Goal: Task Accomplishment & Management: Manage account settings

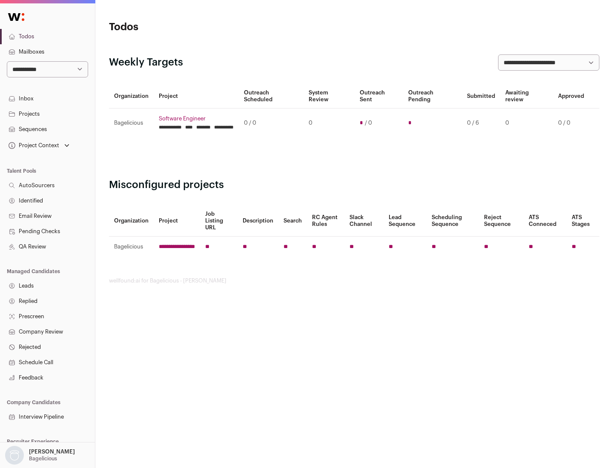
click at [47, 114] on link "Projects" at bounding box center [47, 113] width 95 height 15
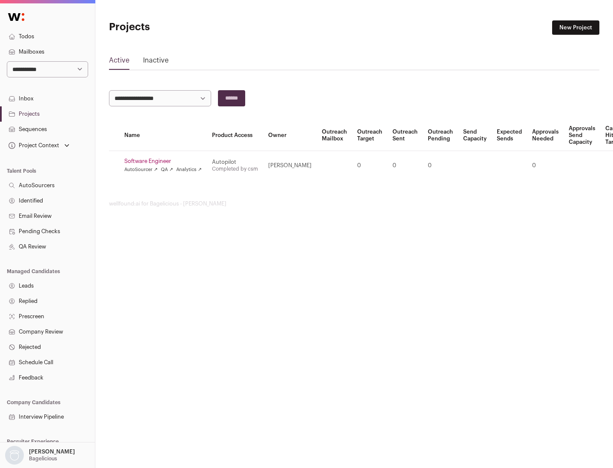
click at [166, 161] on link "Software Engineer" at bounding box center [162, 161] width 77 height 7
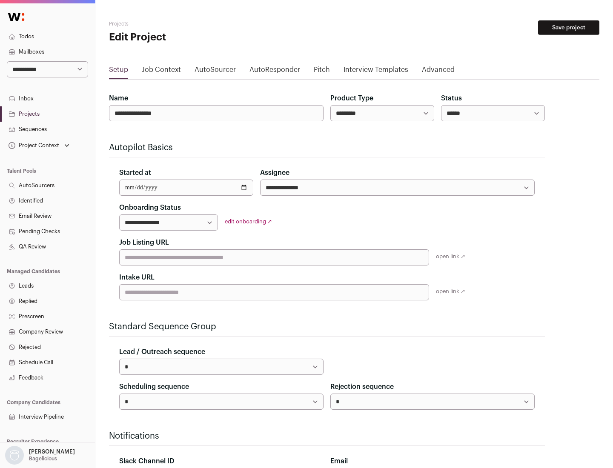
click at [569, 28] on button "Save project" at bounding box center [568, 27] width 61 height 14
